Goal: Check status: Check status

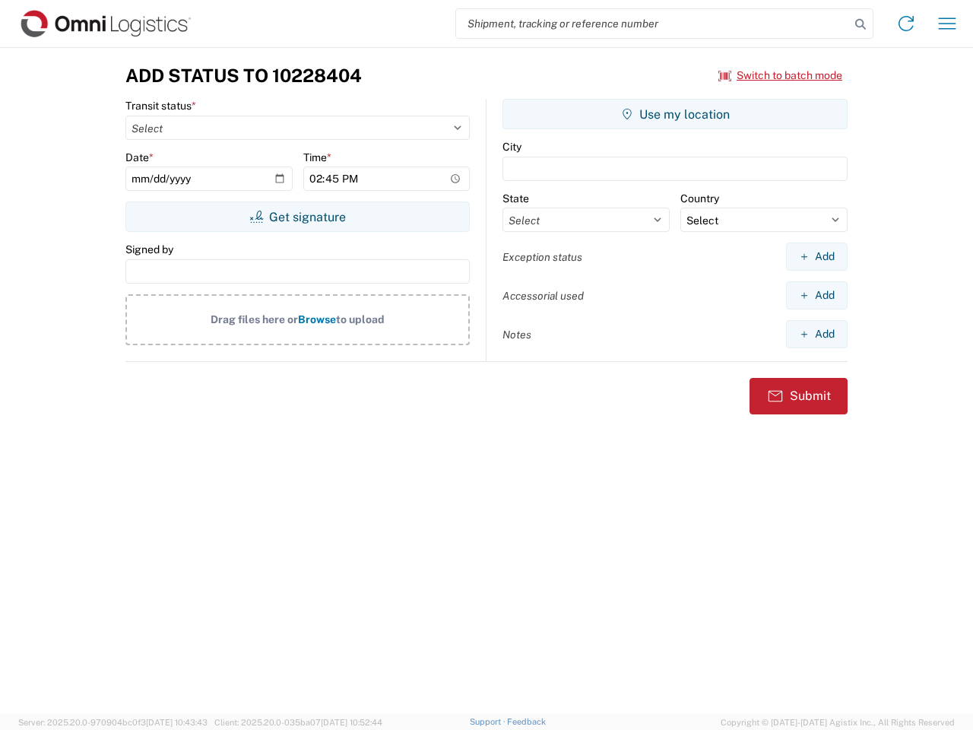
click at [653, 24] on input "search" at bounding box center [653, 23] width 394 height 29
click at [860, 24] on icon at bounding box center [860, 24] width 21 height 21
click at [906, 24] on icon at bounding box center [906, 23] width 24 height 24
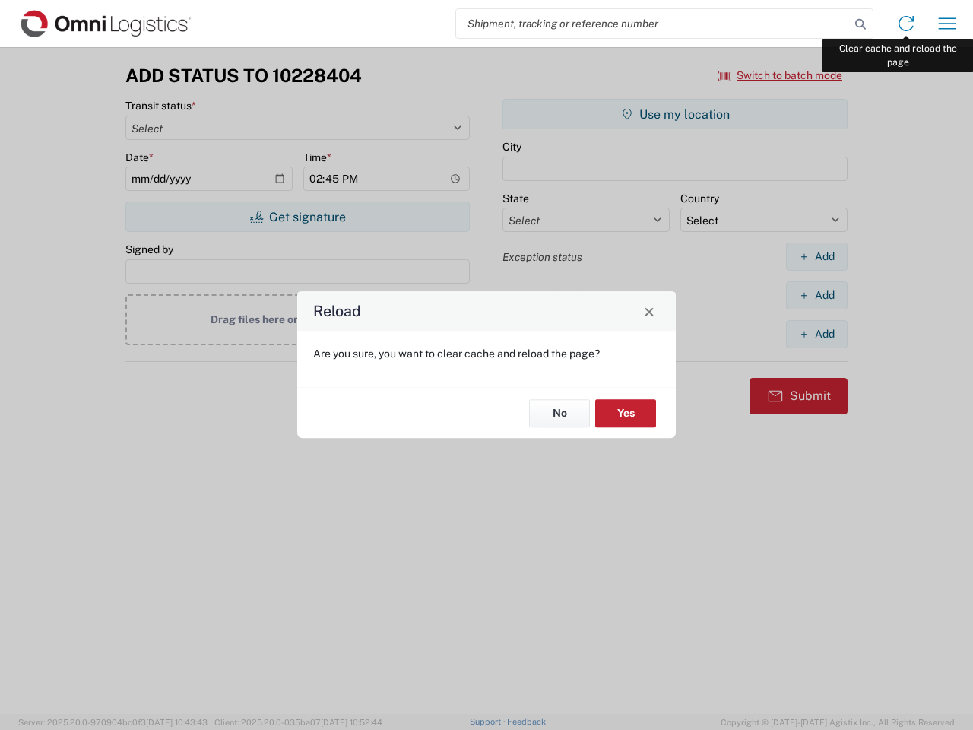
click at [947, 24] on div "Reload Are you sure, you want to clear cache and reload the page? No Yes" at bounding box center [486, 365] width 973 height 730
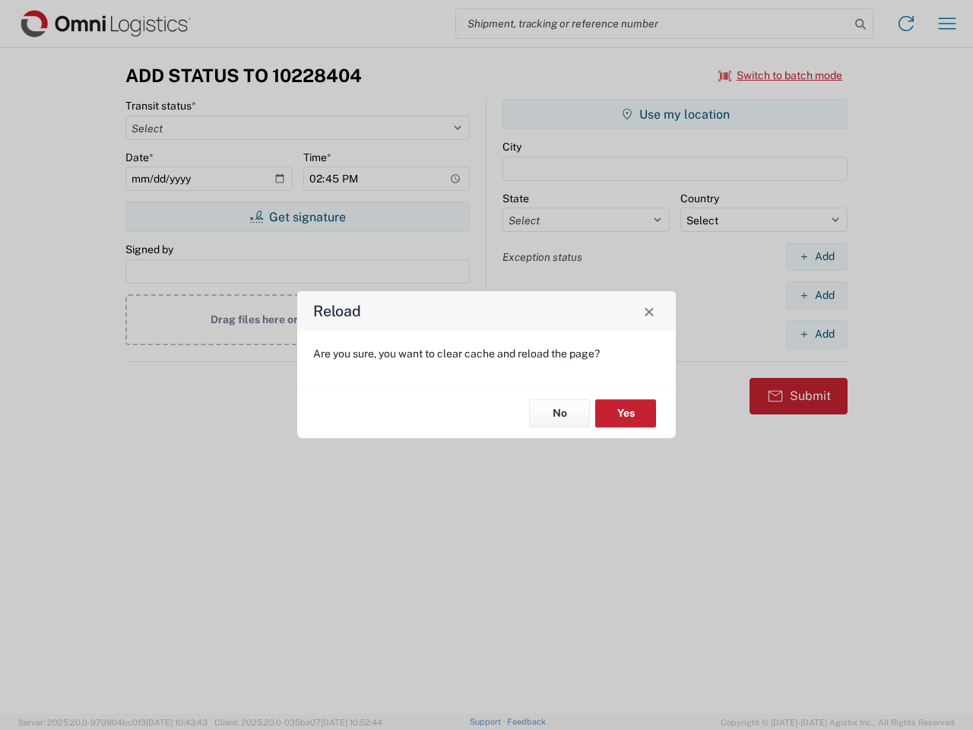
click at [781, 75] on div "Reload Are you sure, you want to clear cache and reload the page? No Yes" at bounding box center [486, 365] width 973 height 730
click at [297, 217] on div "Reload Are you sure, you want to clear cache and reload the page? No Yes" at bounding box center [486, 365] width 973 height 730
click at [675, 114] on div "Reload Are you sure, you want to clear cache and reload the page? No Yes" at bounding box center [486, 365] width 973 height 730
click at [816, 256] on div "Reload Are you sure, you want to clear cache and reload the page? No Yes" at bounding box center [486, 365] width 973 height 730
click at [816, 295] on div "Reload Are you sure, you want to clear cache and reload the page? No Yes" at bounding box center [486, 365] width 973 height 730
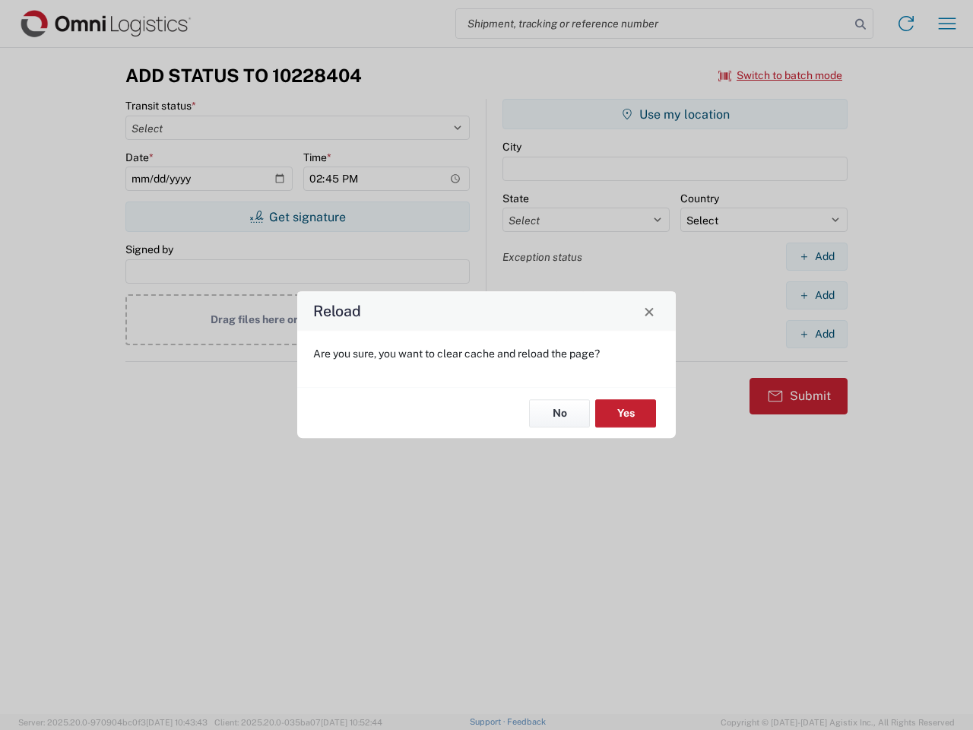
click at [816, 334] on div "Reload Are you sure, you want to clear cache and reload the page? No Yes" at bounding box center [486, 365] width 973 height 730
